Goal: Task Accomplishment & Management: Manage account settings

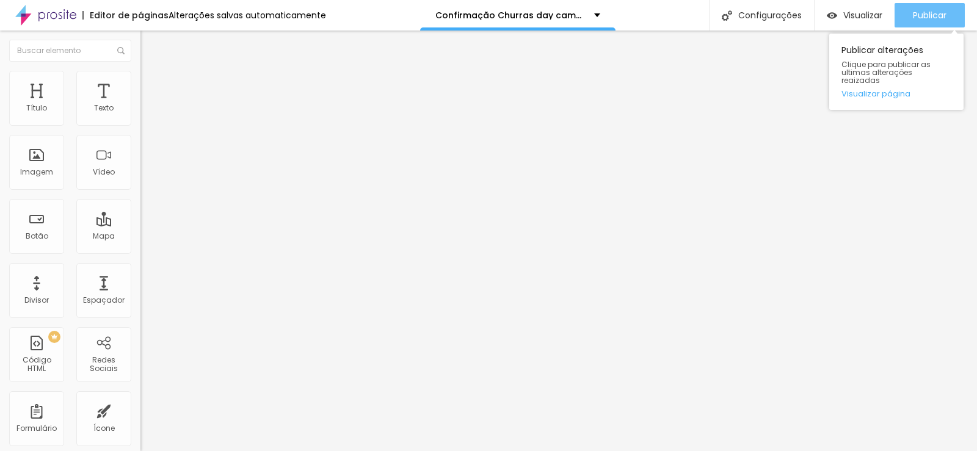
click at [921, 17] on span "Publicar" at bounding box center [930, 15] width 34 height 10
click at [927, 23] on div "Publicar" at bounding box center [930, 15] width 34 height 24
click at [913, 15] on span "Publicar" at bounding box center [930, 15] width 34 height 10
click at [927, 17] on span "Publicar" at bounding box center [930, 15] width 34 height 10
click at [924, 18] on span "Publicar" at bounding box center [930, 15] width 34 height 10
